Goal: Obtain resource: Download file/media

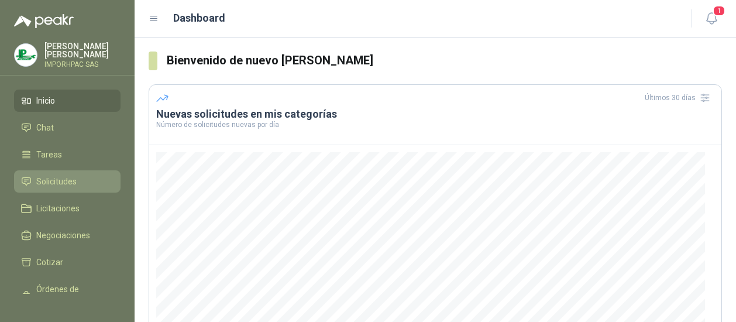
click at [61, 183] on span "Solicitudes" at bounding box center [56, 181] width 40 height 13
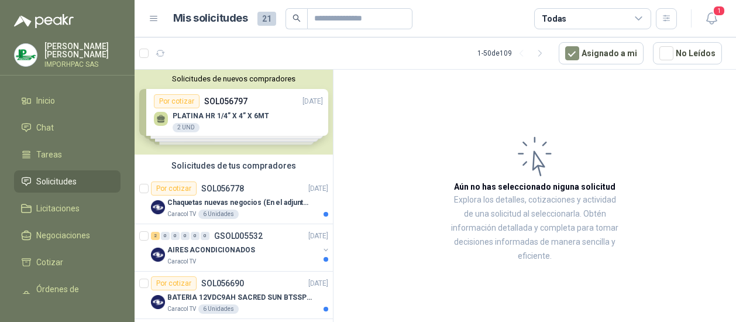
drag, startPoint x: 400, startPoint y: 124, endPoint x: 129, endPoint y: 314, distance: 331.1
click at [191, 246] on div "Solicitudes de nuevos compradores Por cotizar SOL056797 [DATE] PLATINA HR 1/4” …" at bounding box center [435, 197] width 601 height 257
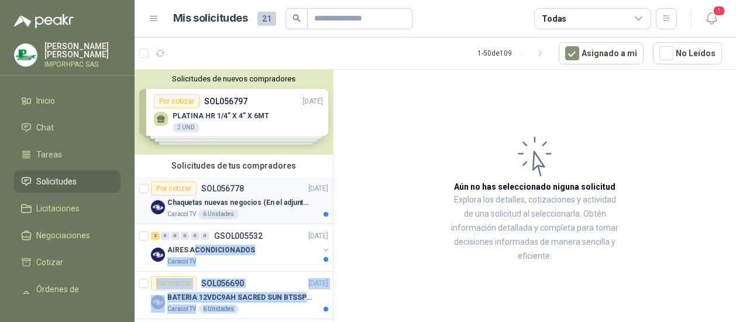
click at [160, 208] on img at bounding box center [158, 207] width 14 height 14
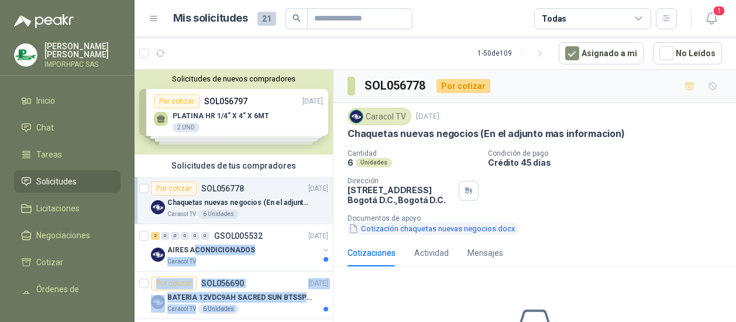
click at [354, 229] on icon "button" at bounding box center [354, 229] width 10 height 10
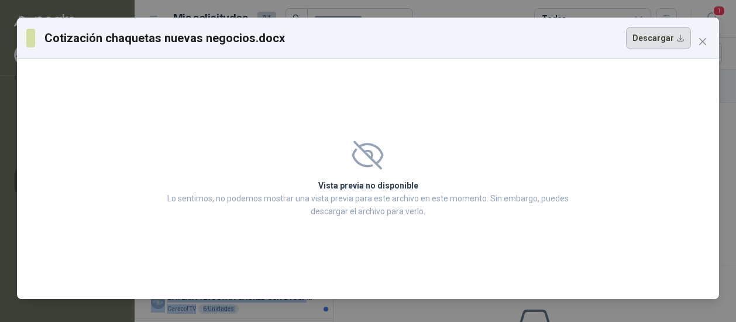
click at [653, 37] on button "Descargar" at bounding box center [658, 38] width 65 height 22
